Goal: Task Accomplishment & Management: Manage account settings

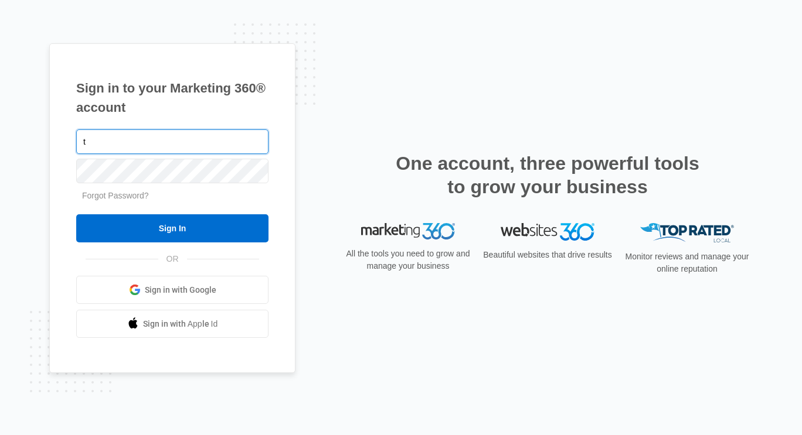
type input "[PERSON_NAME][EMAIL_ADDRESS][PERSON_NAME][DOMAIN_NAME]"
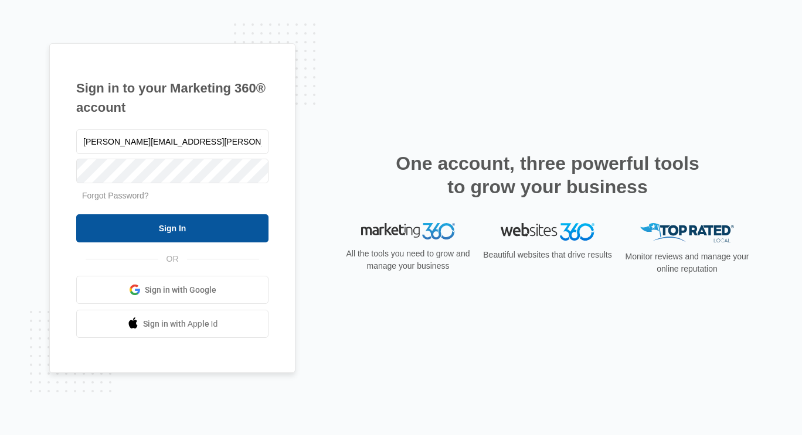
click at [203, 217] on input "Sign In" at bounding box center [172, 228] width 192 height 28
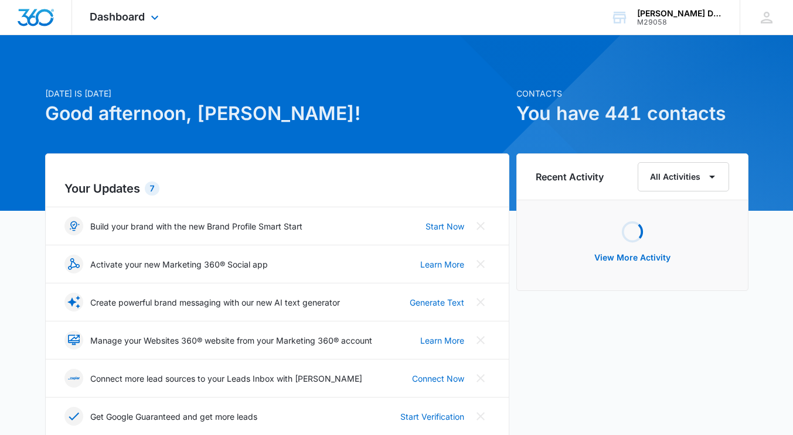
click at [139, 8] on div "Dashboard Apps Reputation Websites Forms CRM Email Social Shop Payments POS Con…" at bounding box center [125, 17] width 107 height 35
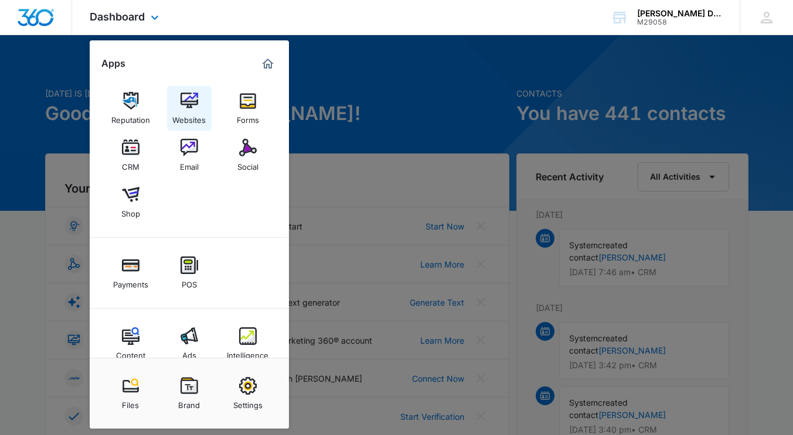
click at [186, 98] on img at bounding box center [189, 101] width 18 height 18
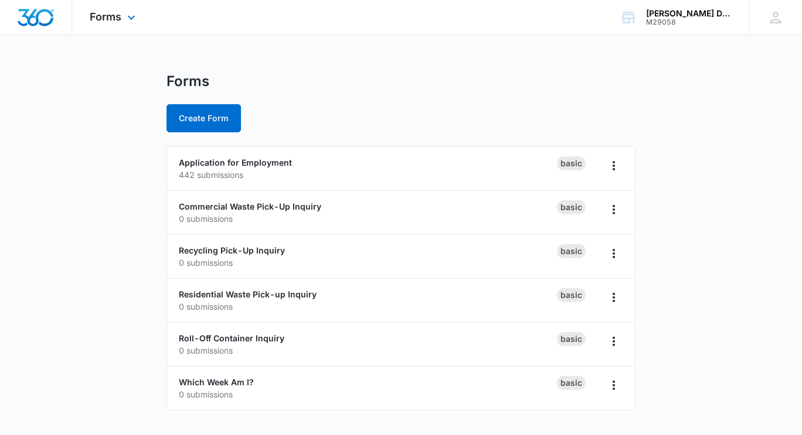
click at [122, 15] on div "Forms Apps Reputation Websites Forms CRM Email Social Shop Payments POS Content…" at bounding box center [114, 17] width 84 height 35
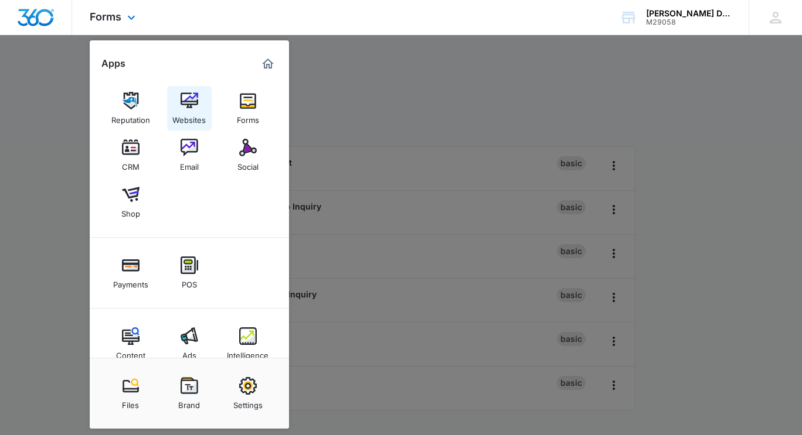
click at [188, 107] on img at bounding box center [189, 101] width 18 height 18
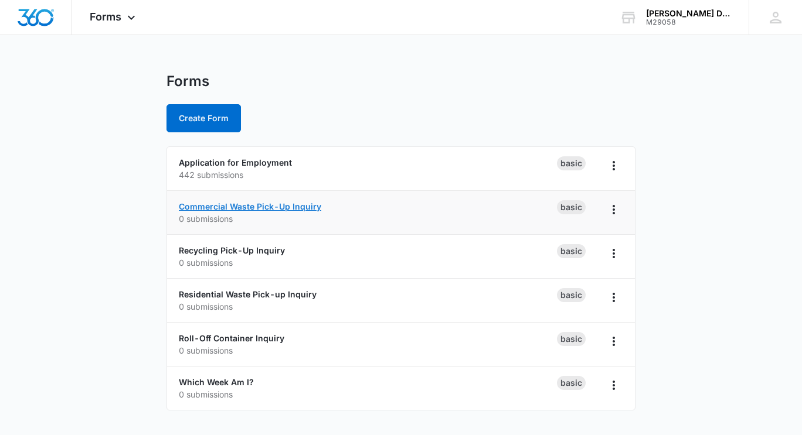
click at [236, 203] on link "Commercial Waste Pick-Up Inquiry" at bounding box center [250, 207] width 142 height 10
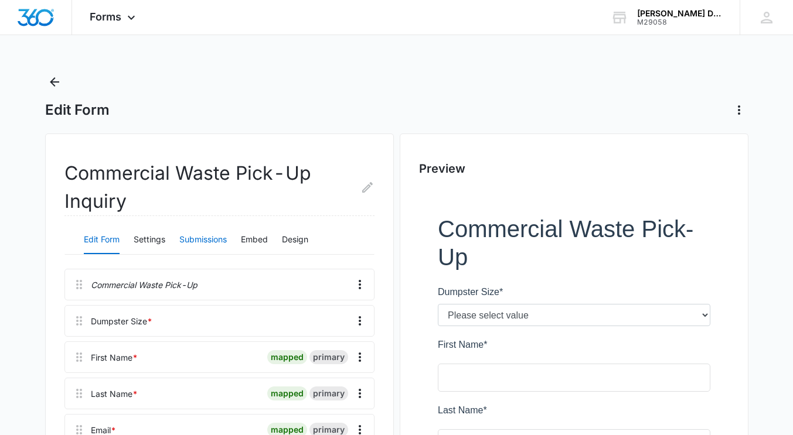
click at [205, 236] on button "Submissions" at bounding box center [202, 240] width 47 height 28
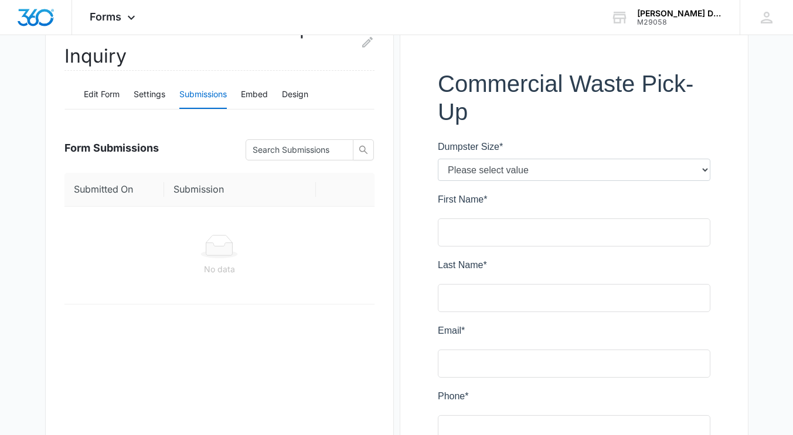
scroll to position [151, 0]
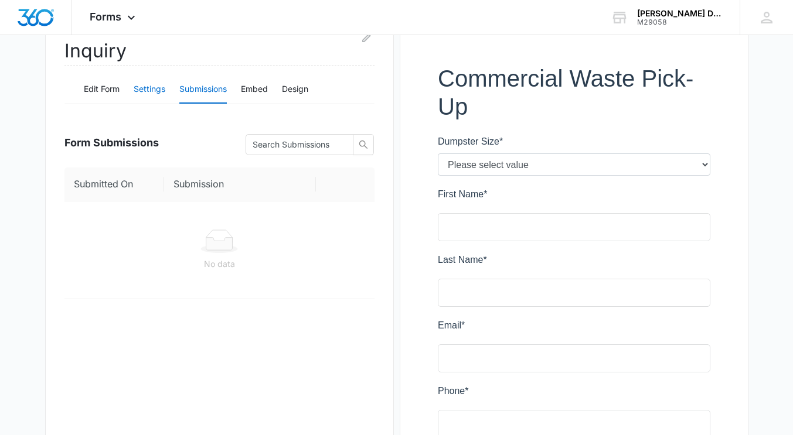
click at [149, 87] on button "Settings" at bounding box center [150, 90] width 32 height 28
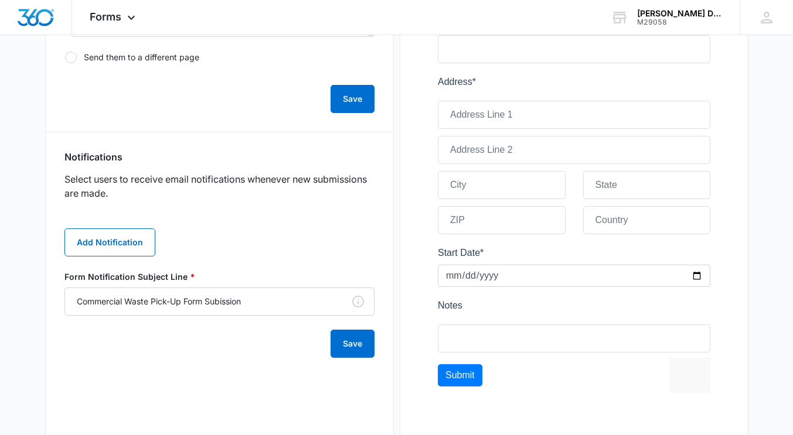
scroll to position [526, 0]
click at [98, 240] on button "Add Notification" at bounding box center [109, 242] width 91 height 28
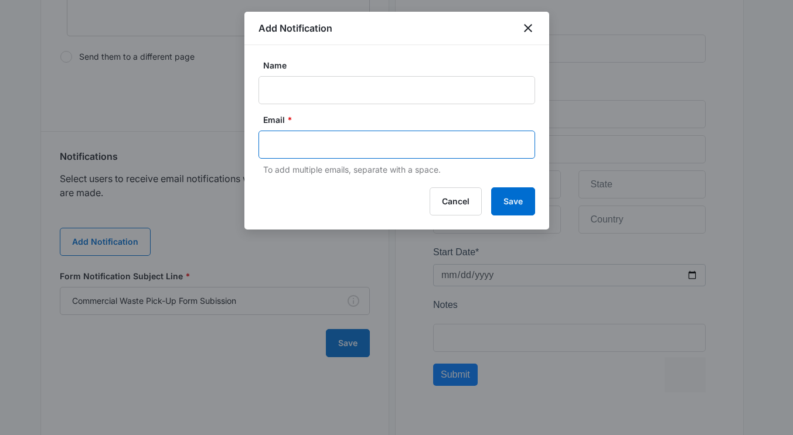
click at [289, 141] on input "text" at bounding box center [398, 145] width 254 height 18
click at [447, 151] on input "Info@clawsondisposal.com" at bounding box center [398, 145] width 254 height 18
click at [299, 142] on input "Info@clawsondisposal.com" at bounding box center [398, 145] width 254 height 18
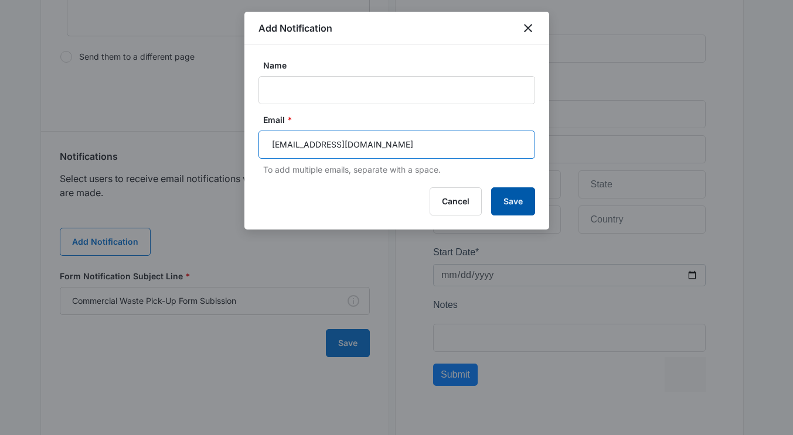
type input "Info@clawsondisposal.com"
click at [499, 197] on button "Save" at bounding box center [513, 202] width 44 height 28
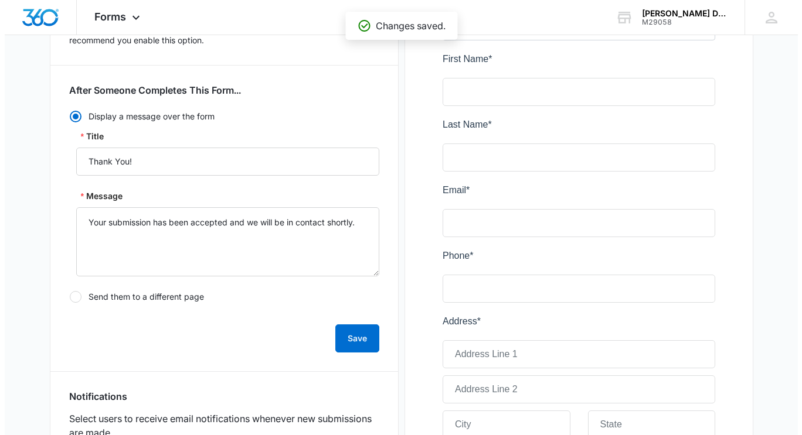
scroll to position [0, 0]
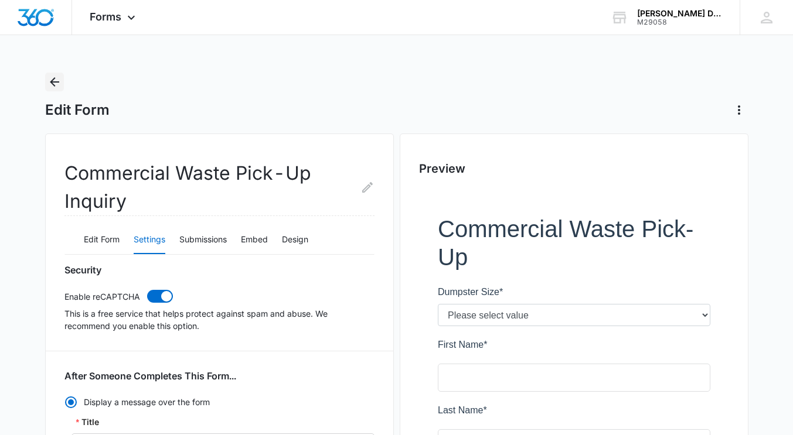
click at [53, 81] on icon "Back" at bounding box center [54, 81] width 9 height 9
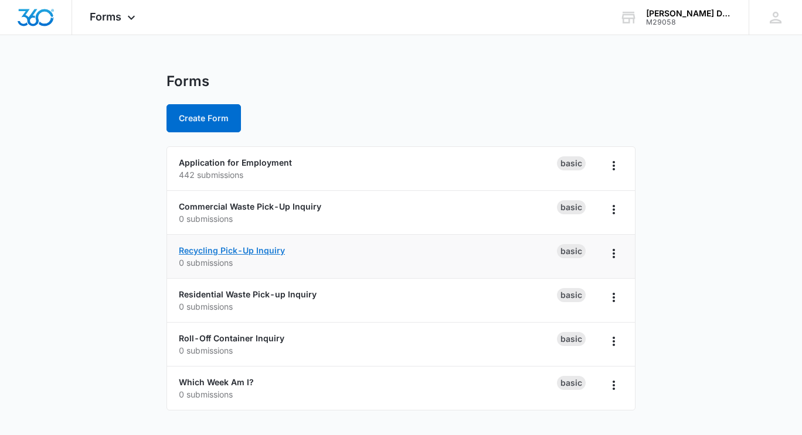
click at [200, 251] on link "Recycling Pick-Up Inquiry" at bounding box center [232, 251] width 106 height 10
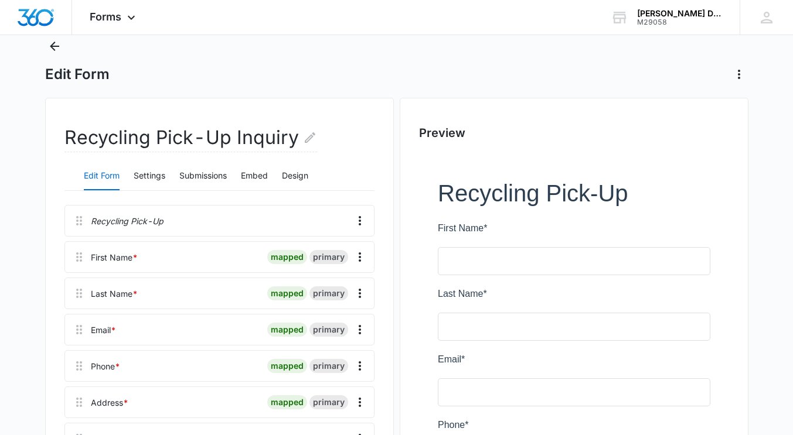
scroll to position [35, 0]
click at [190, 170] on button "Submissions" at bounding box center [202, 177] width 47 height 28
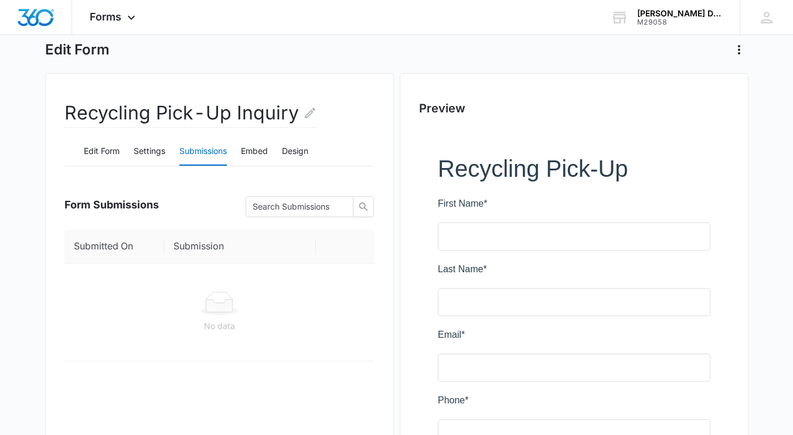
scroll to position [11, 0]
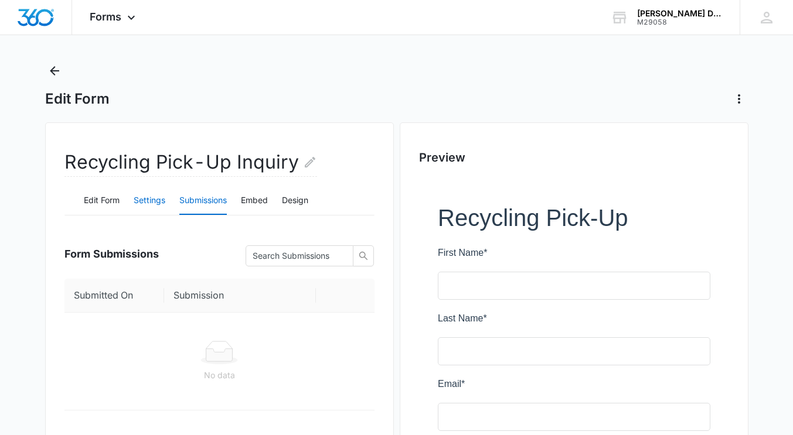
click at [151, 192] on button "Settings" at bounding box center [150, 201] width 32 height 28
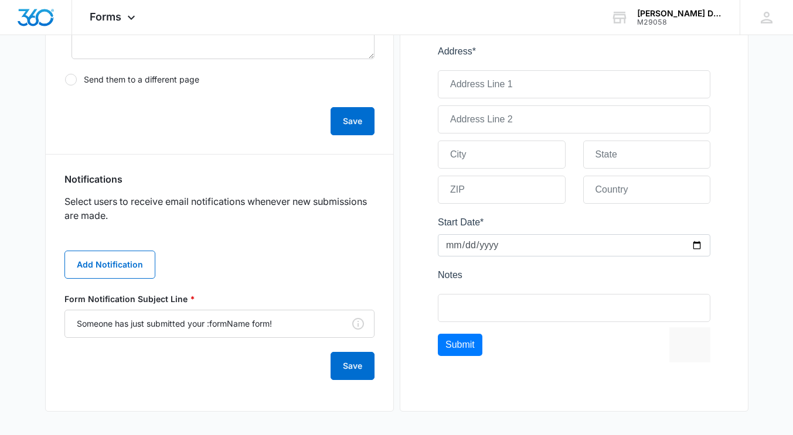
scroll to position [475, 0]
click at [131, 267] on button "Add Notification" at bounding box center [109, 265] width 91 height 28
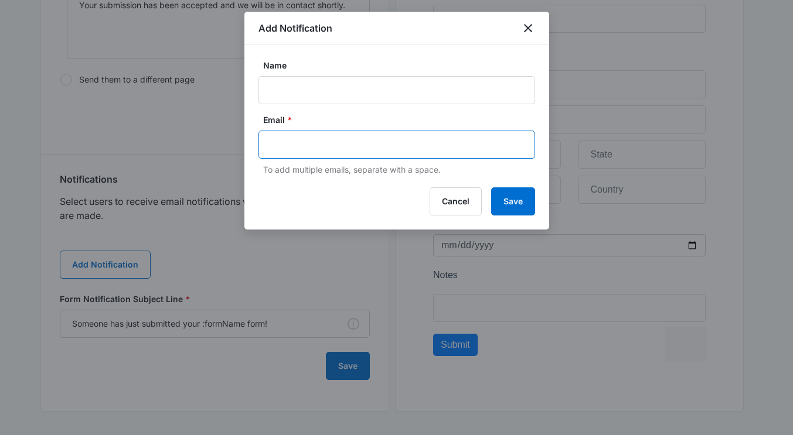
click at [306, 145] on input "text" at bounding box center [398, 145] width 254 height 18
paste input "Info@clawsondisposal.com"
type input "Info@clawsondisposal.com"
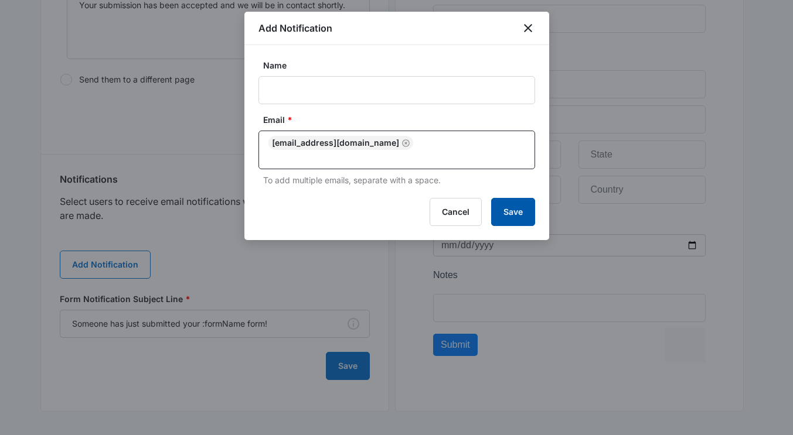
click at [506, 198] on button "Save" at bounding box center [513, 212] width 44 height 28
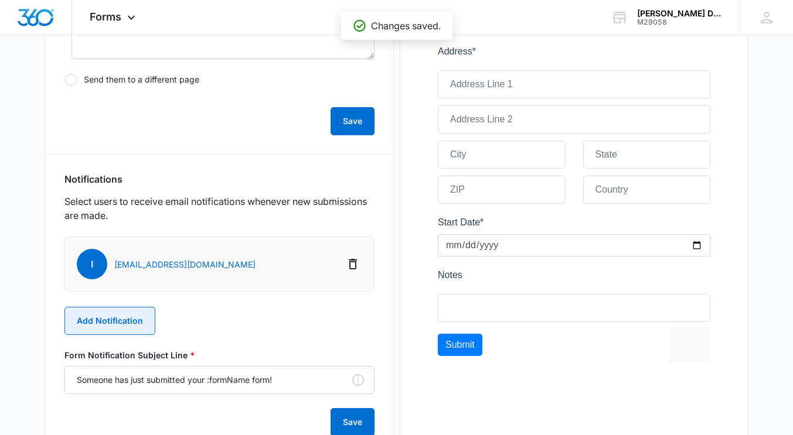
scroll to position [519, 0]
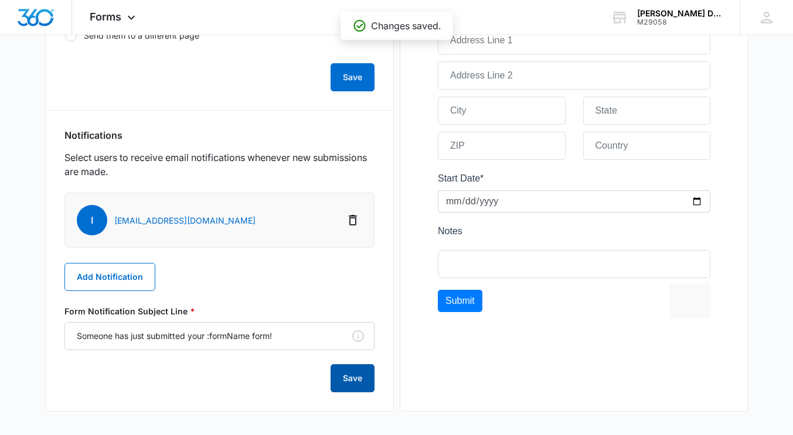
click at [345, 380] on button "Save" at bounding box center [353, 378] width 44 height 28
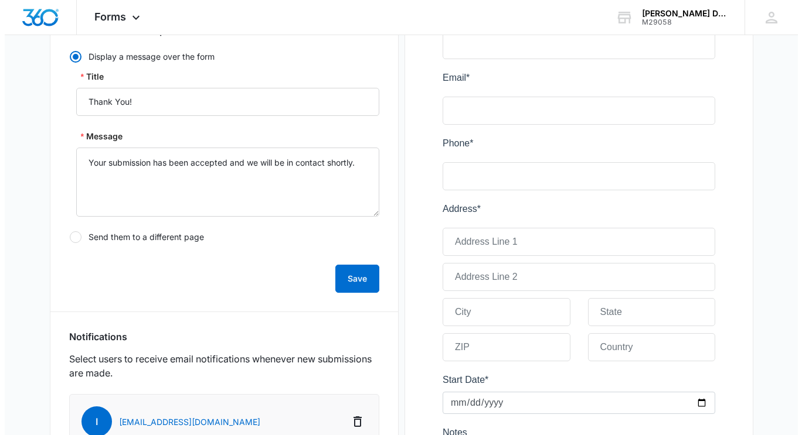
scroll to position [0, 0]
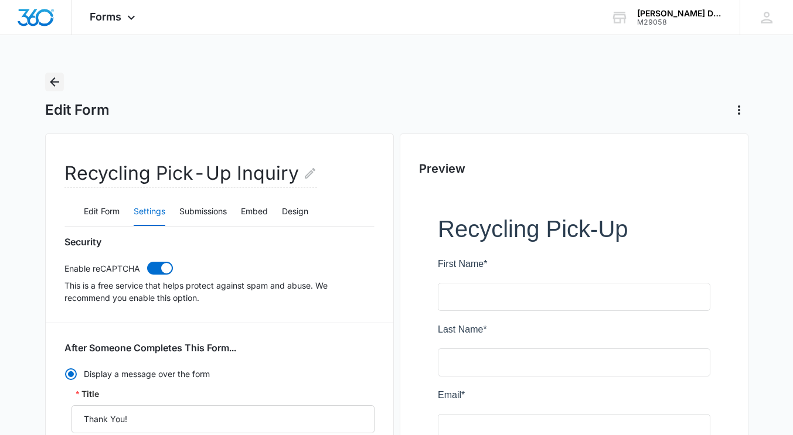
click at [46, 77] on button "Back" at bounding box center [54, 82] width 19 height 19
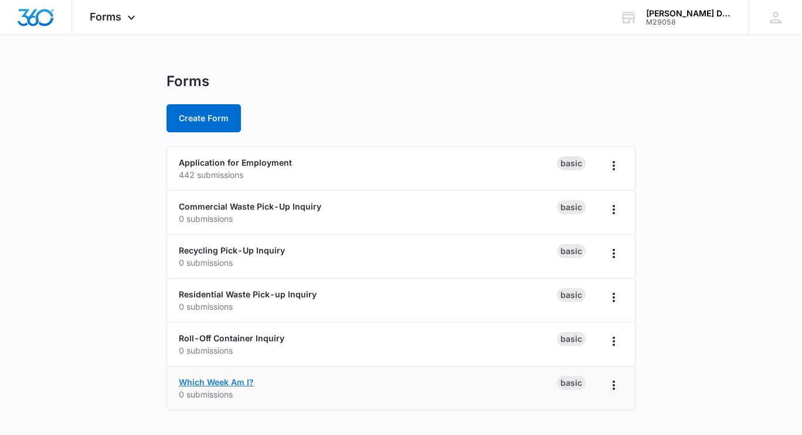
click at [196, 379] on link "Which Week Am I?" at bounding box center [216, 382] width 75 height 10
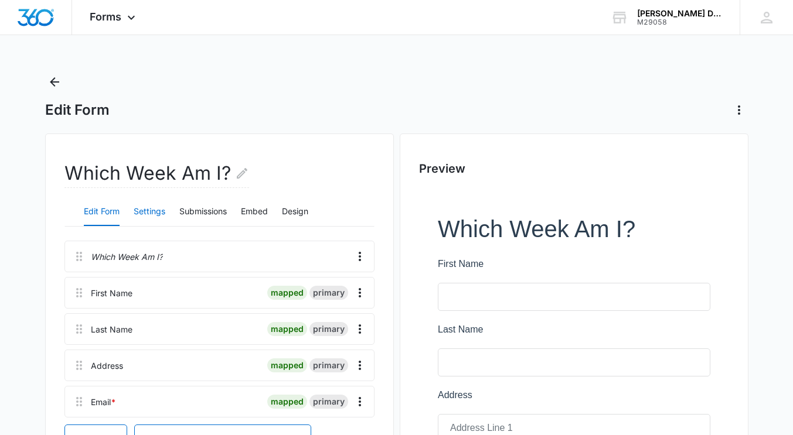
click at [143, 209] on button "Settings" at bounding box center [150, 212] width 32 height 28
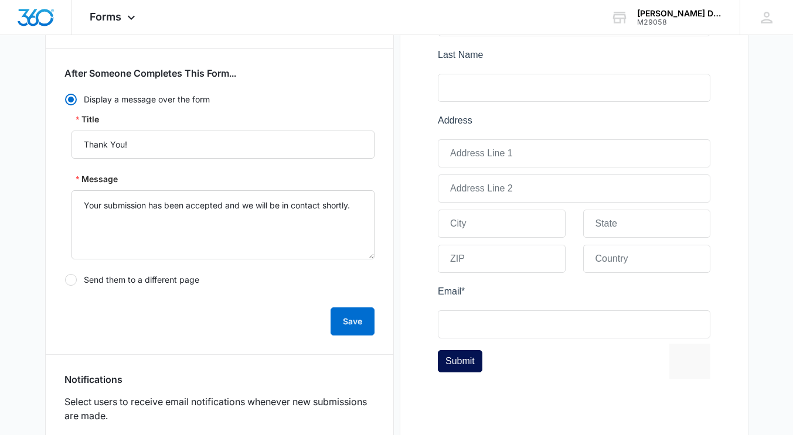
scroll to position [463, 0]
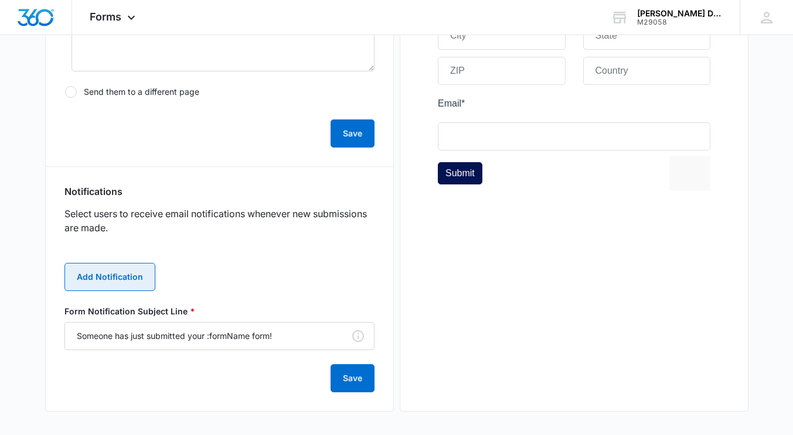
click at [98, 274] on button "Add Notification" at bounding box center [109, 277] width 91 height 28
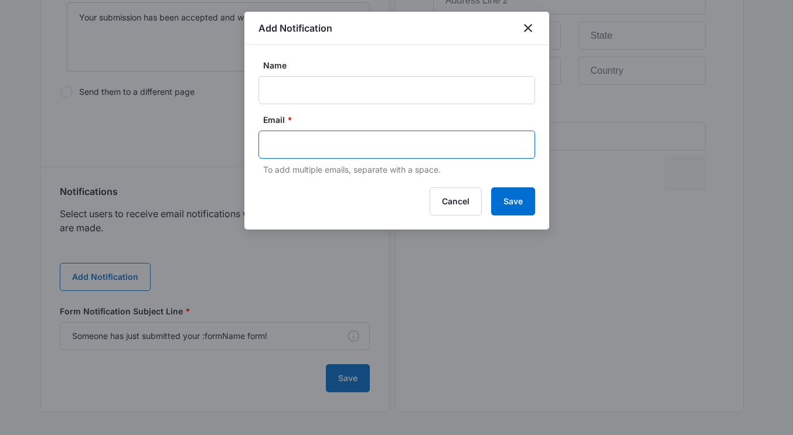
click at [361, 147] on input "text" at bounding box center [398, 145] width 254 height 18
paste input "Info@clawsondisposal.com"
type input "Info@clawsondisposal.com"
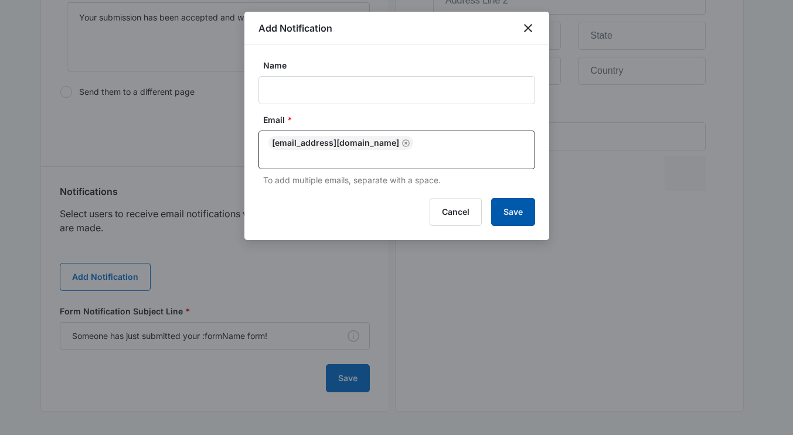
click at [512, 198] on button "Save" at bounding box center [513, 212] width 44 height 28
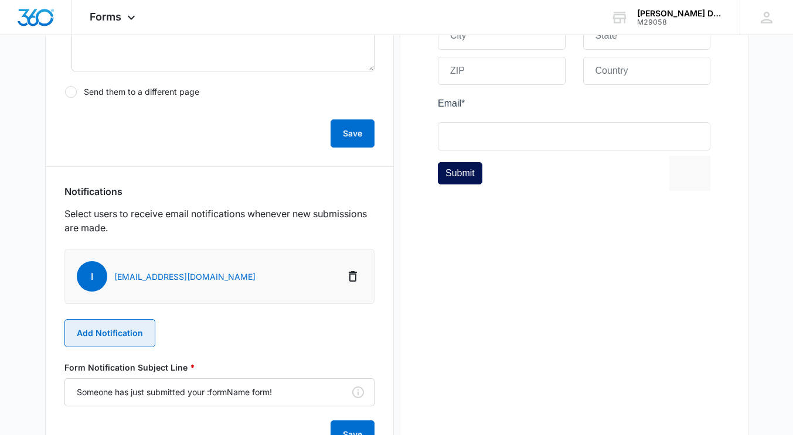
scroll to position [519, 0]
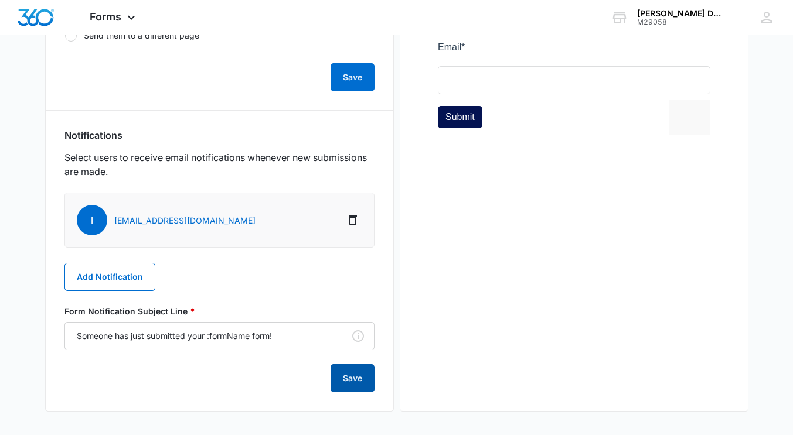
click at [340, 372] on button "Save" at bounding box center [353, 378] width 44 height 28
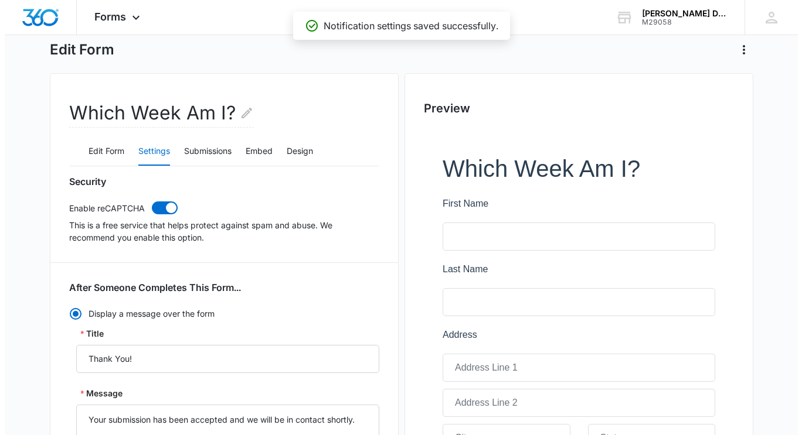
scroll to position [0, 0]
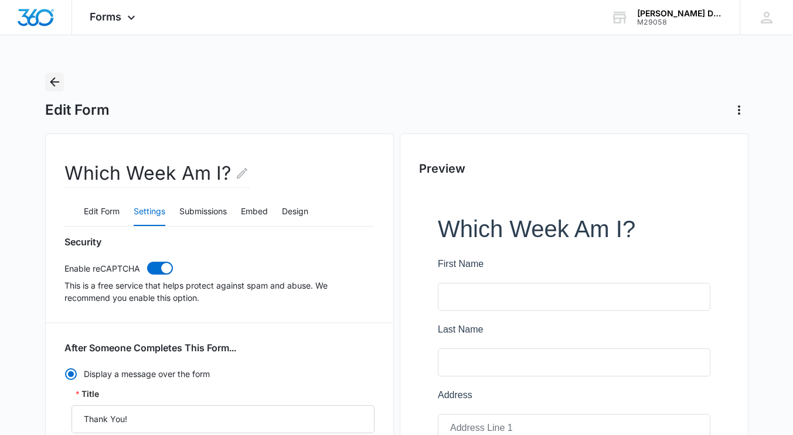
click at [52, 81] on icon "Back" at bounding box center [54, 81] width 9 height 9
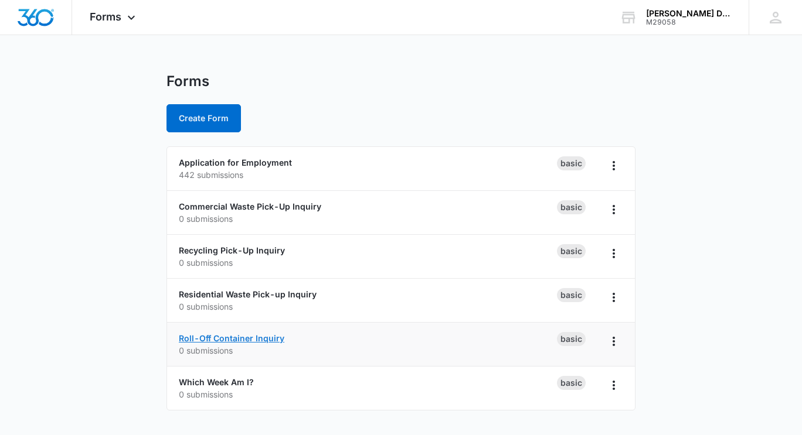
click at [199, 339] on link "Roll-Off Container Inquiry" at bounding box center [231, 338] width 105 height 10
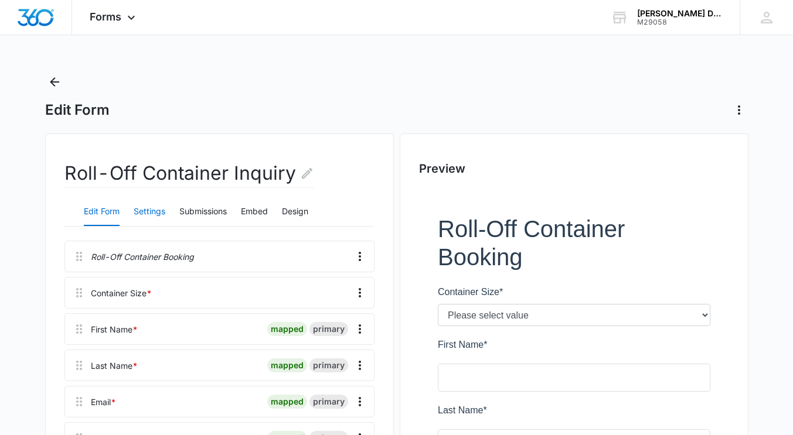
click at [144, 209] on button "Settings" at bounding box center [150, 212] width 32 height 28
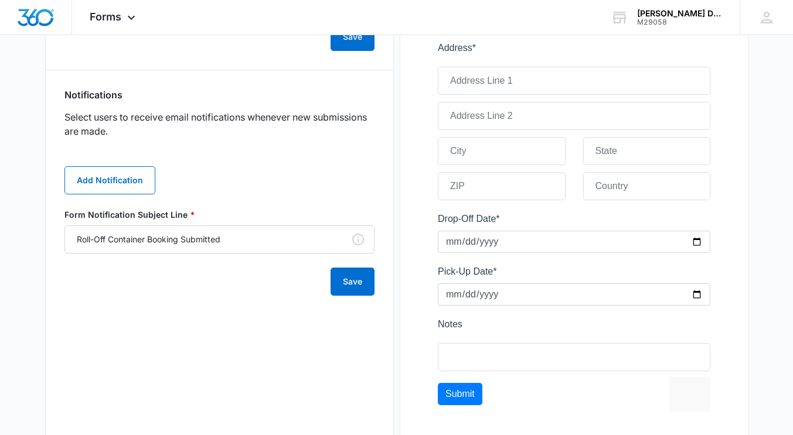
scroll to position [609, 0]
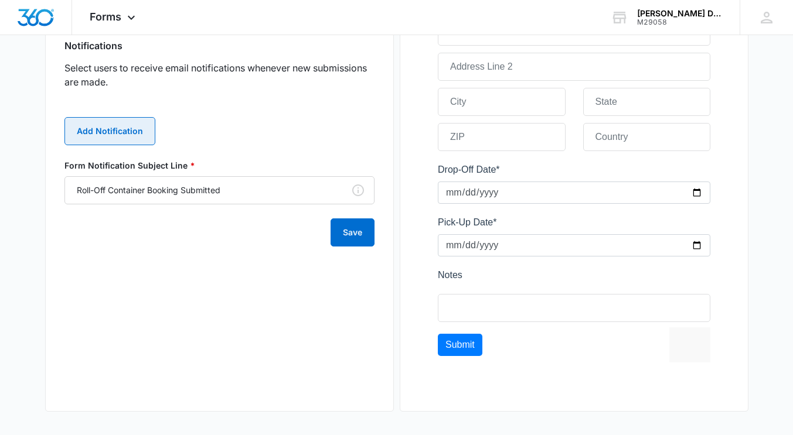
click at [106, 128] on button "Add Notification" at bounding box center [109, 131] width 91 height 28
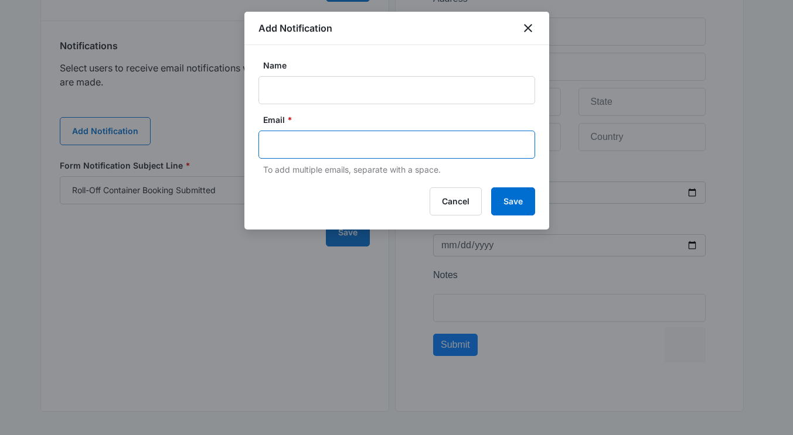
click at [281, 147] on input "text" at bounding box center [398, 145] width 254 height 18
paste input "Info@clawsondisposal.com"
type input "Info@clawsondisposal.com"
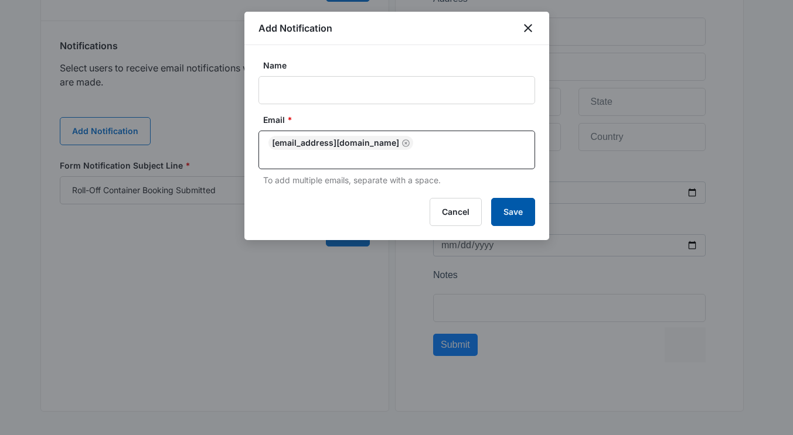
click at [520, 205] on button "Save" at bounding box center [513, 212] width 44 height 28
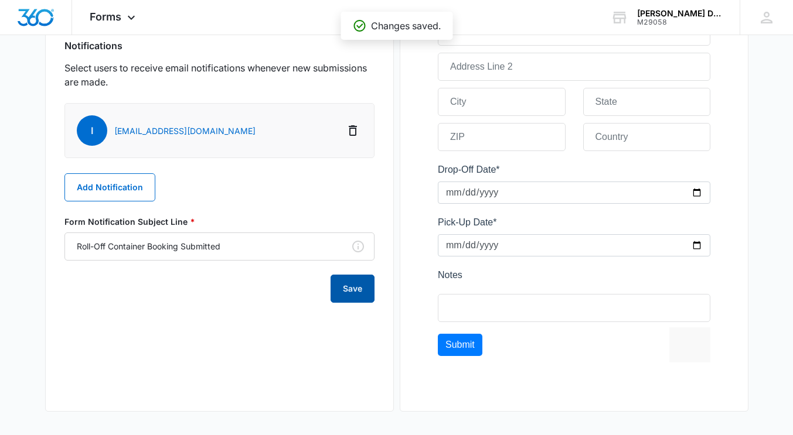
click at [349, 298] on button "Save" at bounding box center [353, 289] width 44 height 28
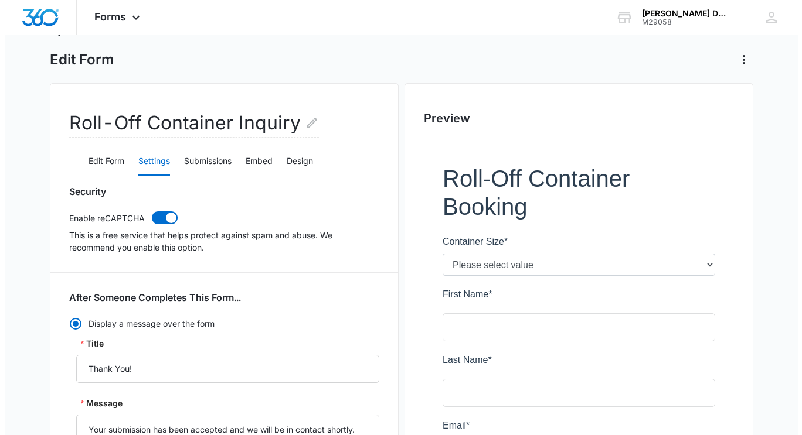
scroll to position [0, 0]
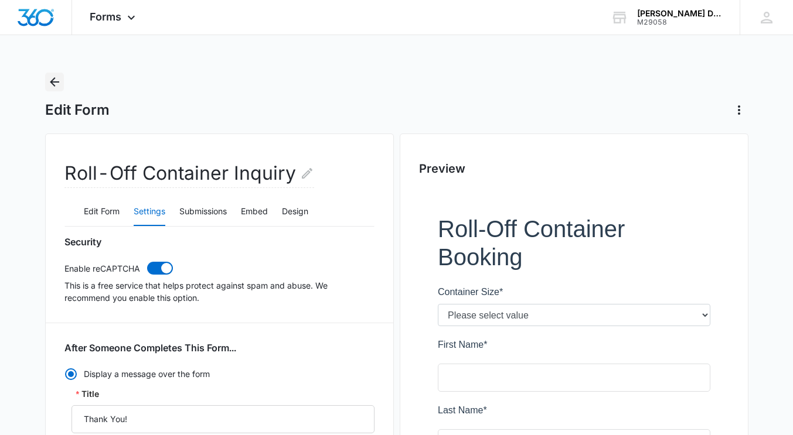
click at [53, 76] on icon "Back" at bounding box center [54, 82] width 14 height 14
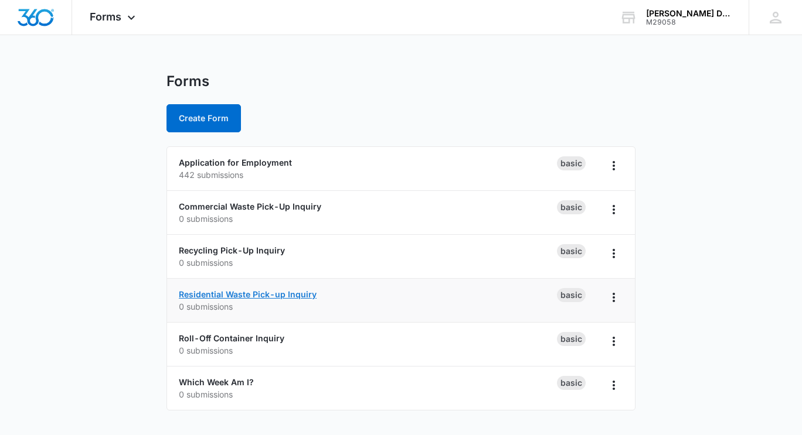
click at [203, 298] on link "Residential Waste Pick-up Inquiry" at bounding box center [248, 294] width 138 height 10
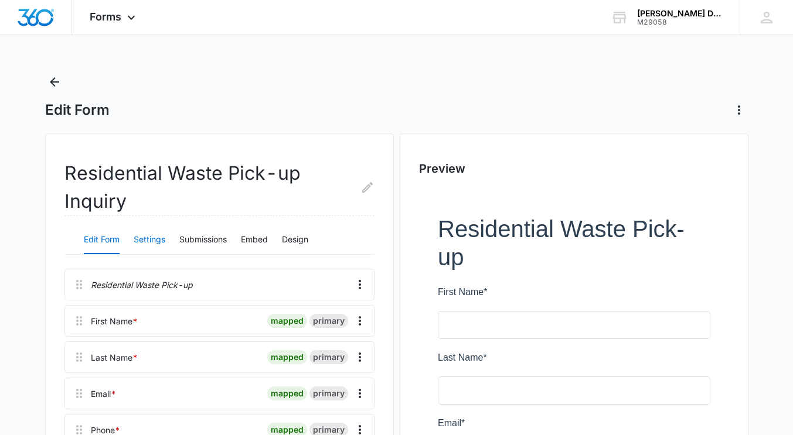
click at [153, 239] on button "Settings" at bounding box center [150, 240] width 32 height 28
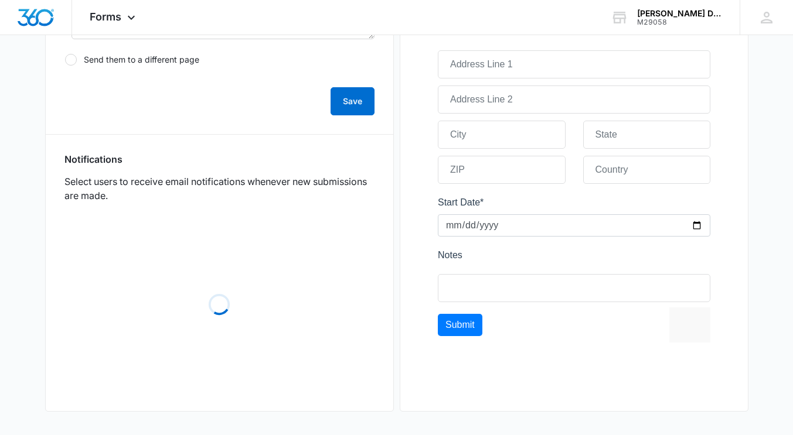
scroll to position [503, 0]
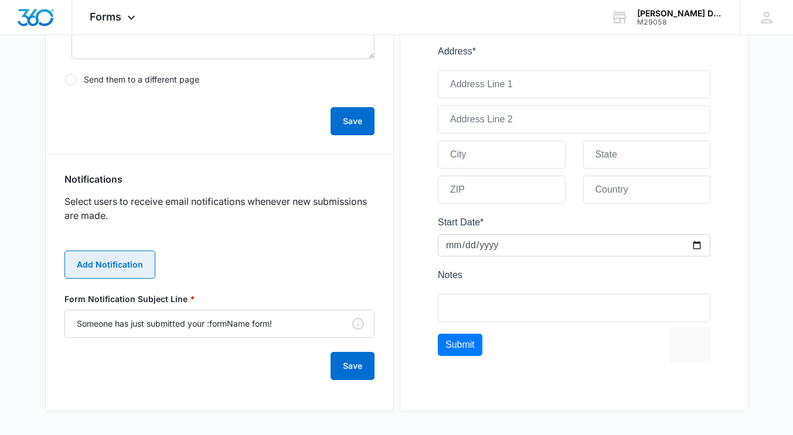
click at [87, 260] on button "Add Notification" at bounding box center [109, 265] width 91 height 28
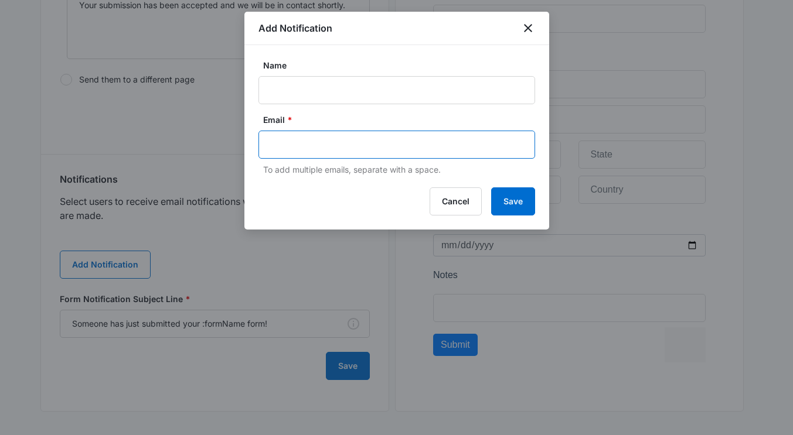
click at [290, 149] on input "text" at bounding box center [398, 145] width 254 height 18
paste input "Info@clawsondisposal.com"
type input "Info@clawsondisposal.com"
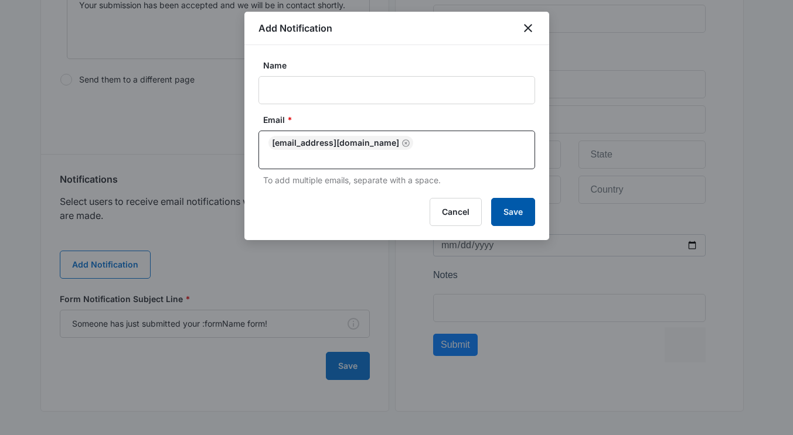
click at [502, 198] on button "Save" at bounding box center [513, 212] width 44 height 28
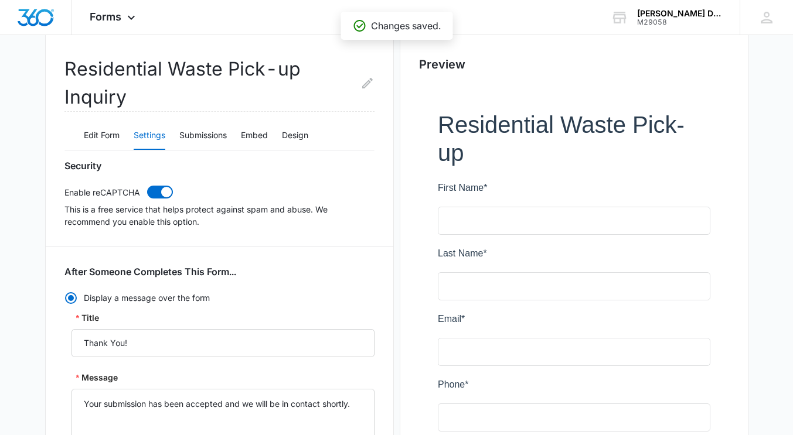
scroll to position [0, 0]
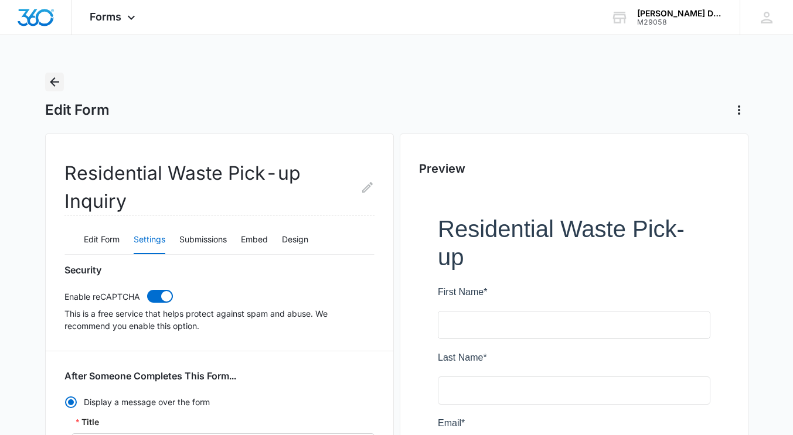
click at [56, 84] on icon "Back" at bounding box center [54, 82] width 14 height 14
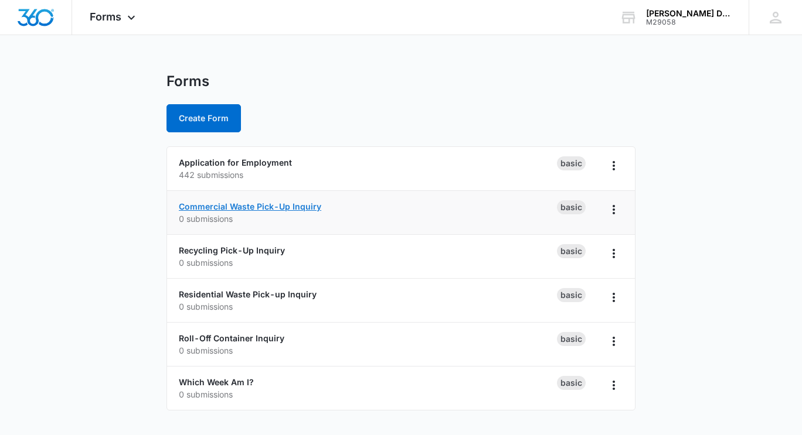
click at [196, 203] on link "Commercial Waste Pick-Up Inquiry" at bounding box center [250, 207] width 142 height 10
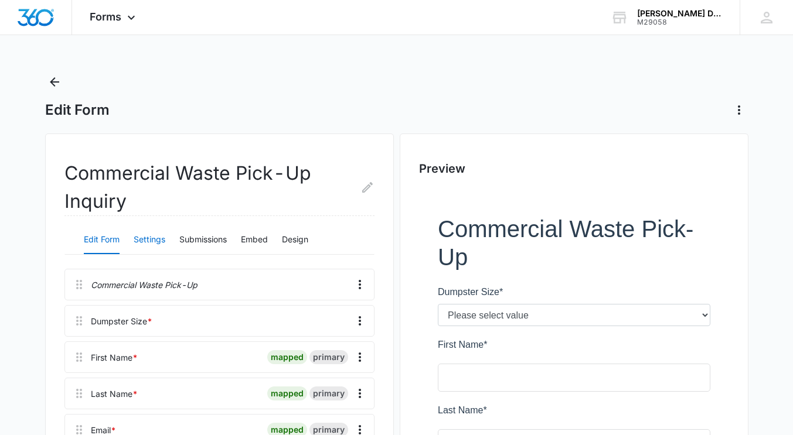
click at [145, 244] on button "Settings" at bounding box center [150, 240] width 32 height 28
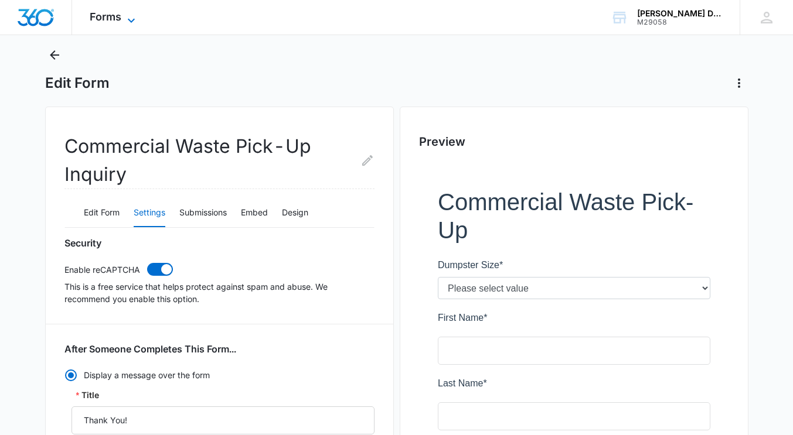
scroll to position [21, 0]
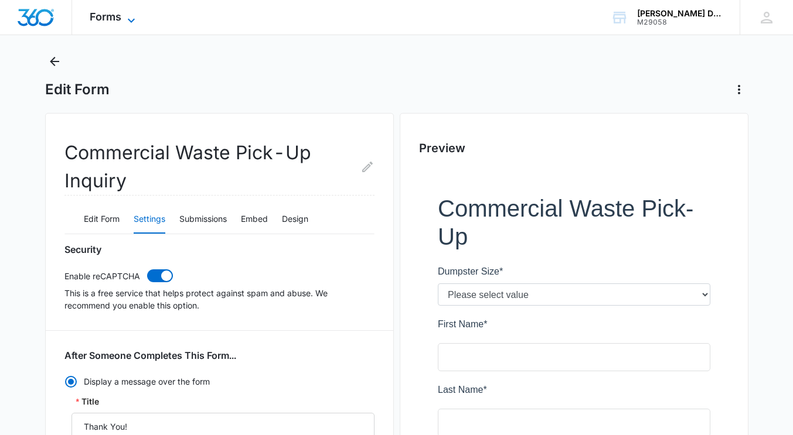
click at [109, 11] on span "Forms" at bounding box center [106, 17] width 32 height 12
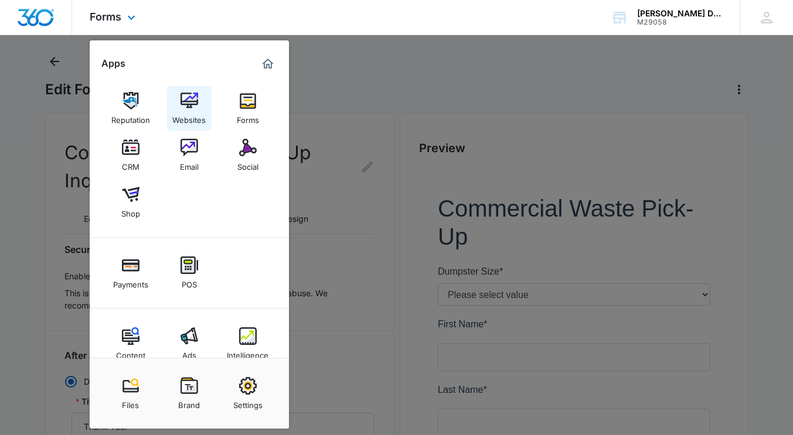
click at [189, 105] on img at bounding box center [189, 101] width 18 height 18
